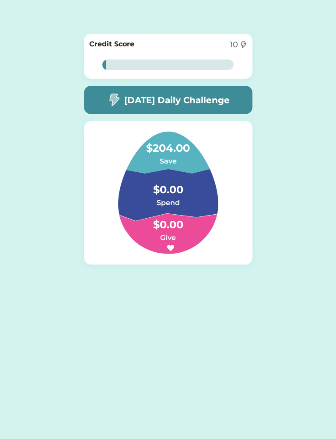
click at [170, 155] on h4 "$204.00" at bounding box center [168, 144] width 88 height 25
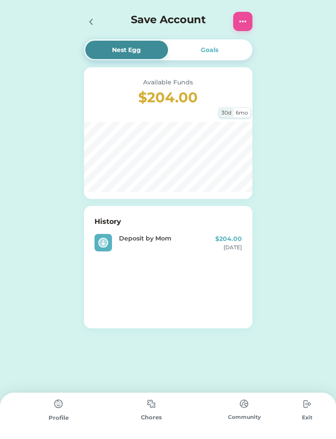
click at [304, 412] on img at bounding box center [307, 405] width 18 height 18
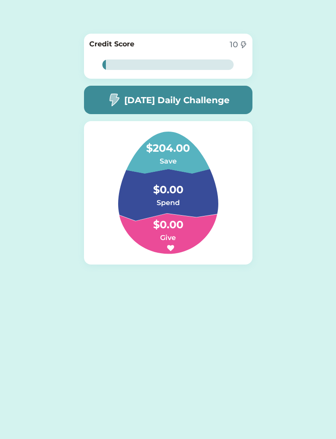
click at [175, 40] on div "Credit Score 10" at bounding box center [168, 45] width 158 height 12
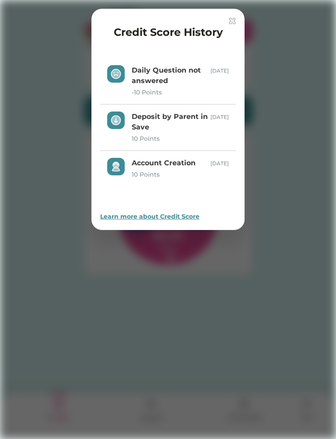
click at [233, 316] on div at bounding box center [168, 219] width 336 height 439
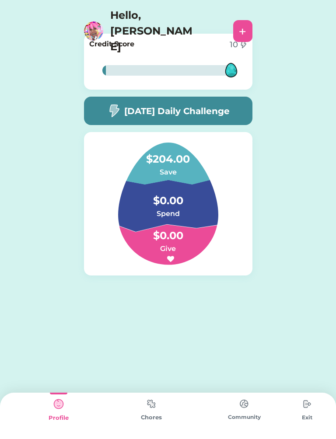
click at [302, 413] on img at bounding box center [307, 405] width 18 height 18
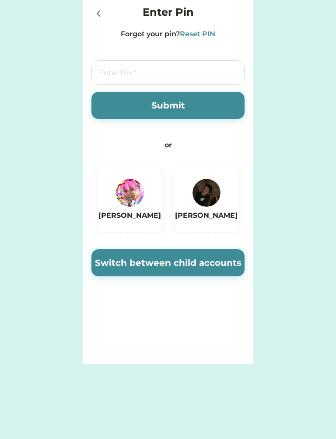
click at [214, 191] on img at bounding box center [207, 193] width 28 height 28
click at [131, 189] on img at bounding box center [130, 193] width 28 height 28
click at [131, 184] on img at bounding box center [130, 193] width 28 height 28
click at [123, 196] on img at bounding box center [130, 193] width 28 height 28
click at [118, 270] on button "Switch between child accounts" at bounding box center [167, 262] width 153 height 27
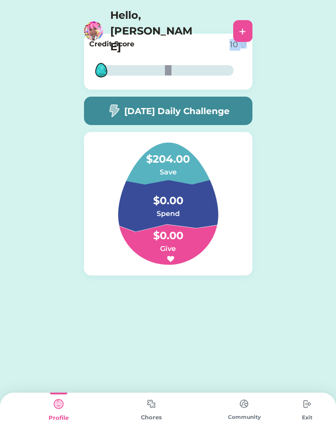
click at [25, 188] on div "1% 1% Credit Score 10 1% 1% Today’s Daily Challenge $204.00 Save $0.00 Spend $0…" at bounding box center [168, 168] width 336 height 337
click at [309, 172] on div "1% 1% Credit Score 10 1% 1% Today’s Daily Challenge $204.00 Save $0.00 Spend $0…" at bounding box center [168, 168] width 336 height 337
click at [123, 86] on div "Credit Score 10 1% 1%" at bounding box center [168, 62] width 169 height 56
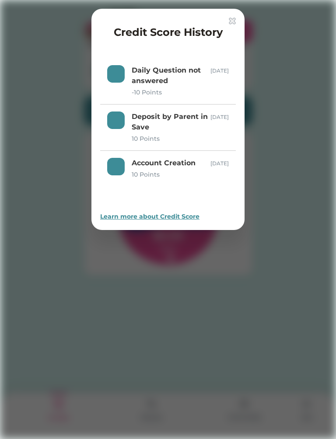
click at [263, 70] on div at bounding box center [168, 219] width 336 height 439
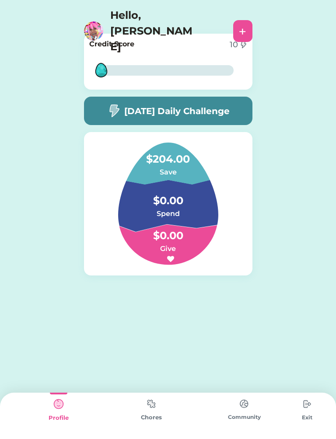
click at [236, 24] on div "+" at bounding box center [242, 31] width 19 height 22
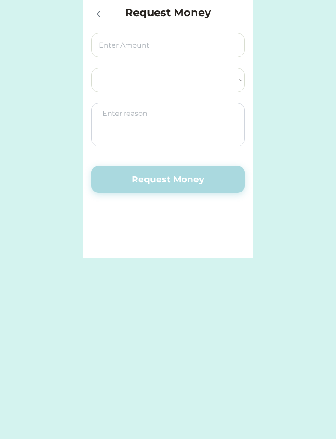
select select ""PLACEHOLDER_1427118222253""
click at [305, 261] on div "Request Money Select Account Community Healthcare FCU Save Give Spend Request M…" at bounding box center [168, 219] width 336 height 439
click at [107, 14] on div at bounding box center [100, 14] width 18 height 18
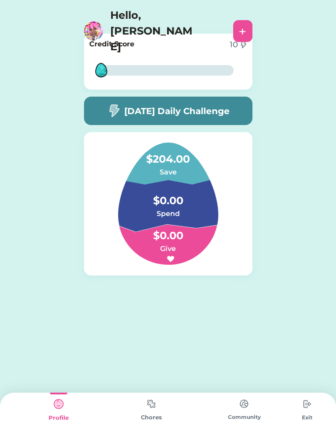
click at [98, 21] on img at bounding box center [93, 30] width 19 height 19
